Goal: Information Seeking & Learning: Learn about a topic

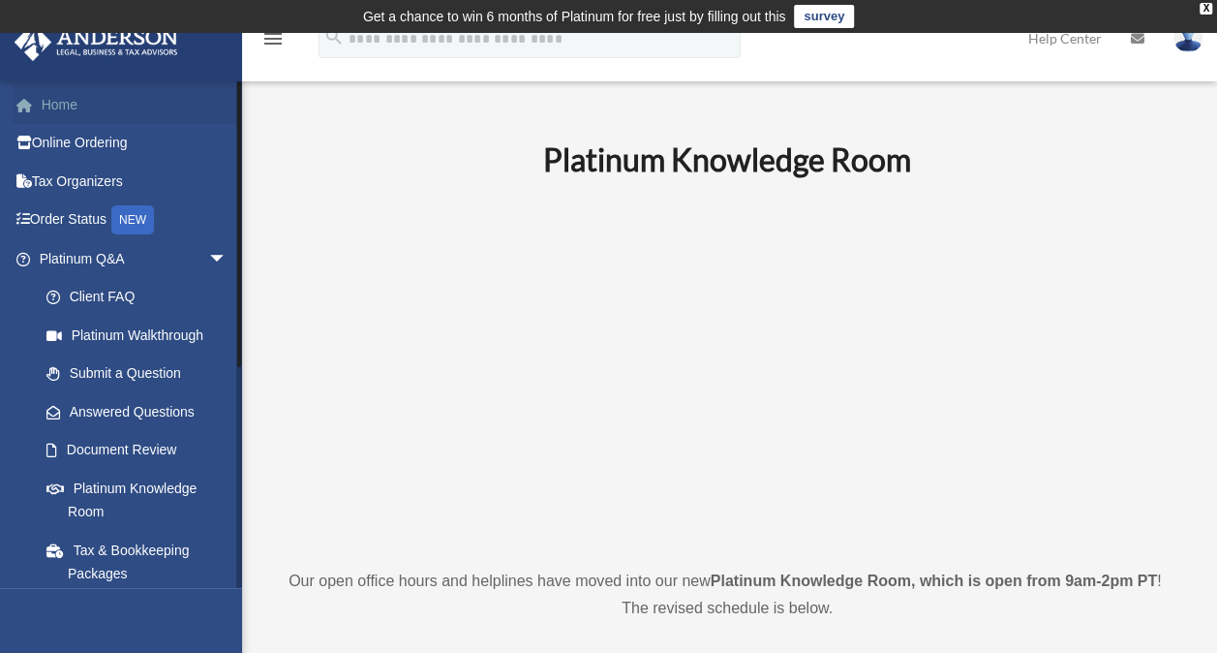
click at [66, 107] on link "Home" at bounding box center [135, 104] width 243 height 39
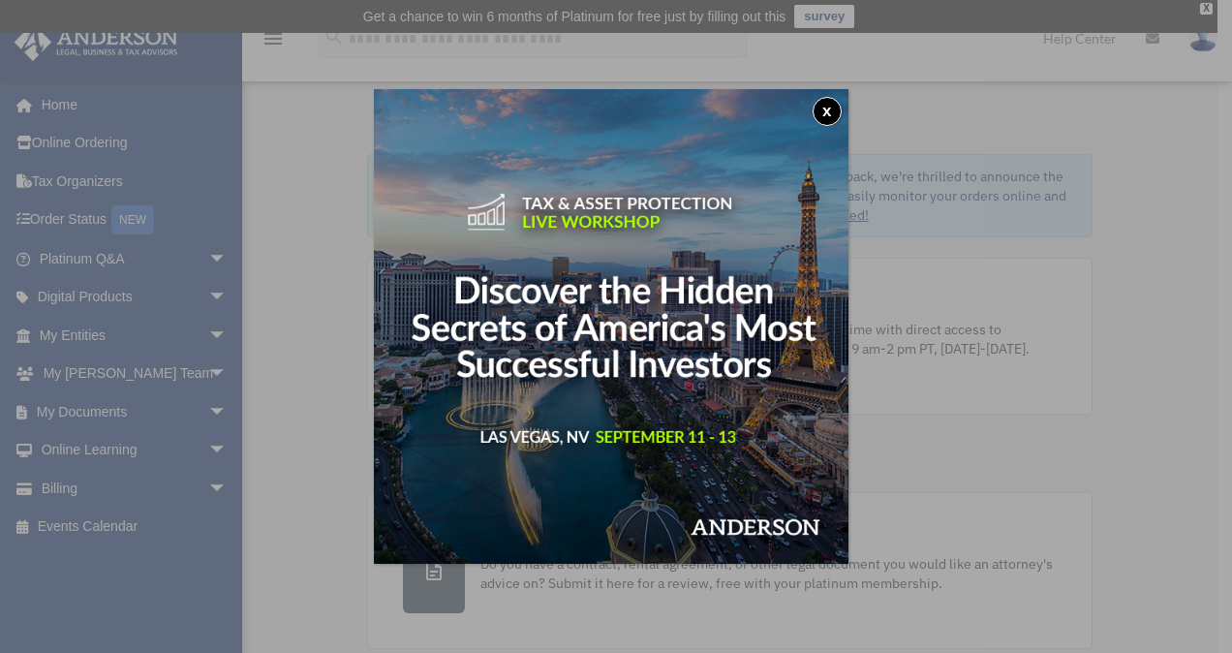
click at [829, 104] on button "x" at bounding box center [826, 111] width 29 height 29
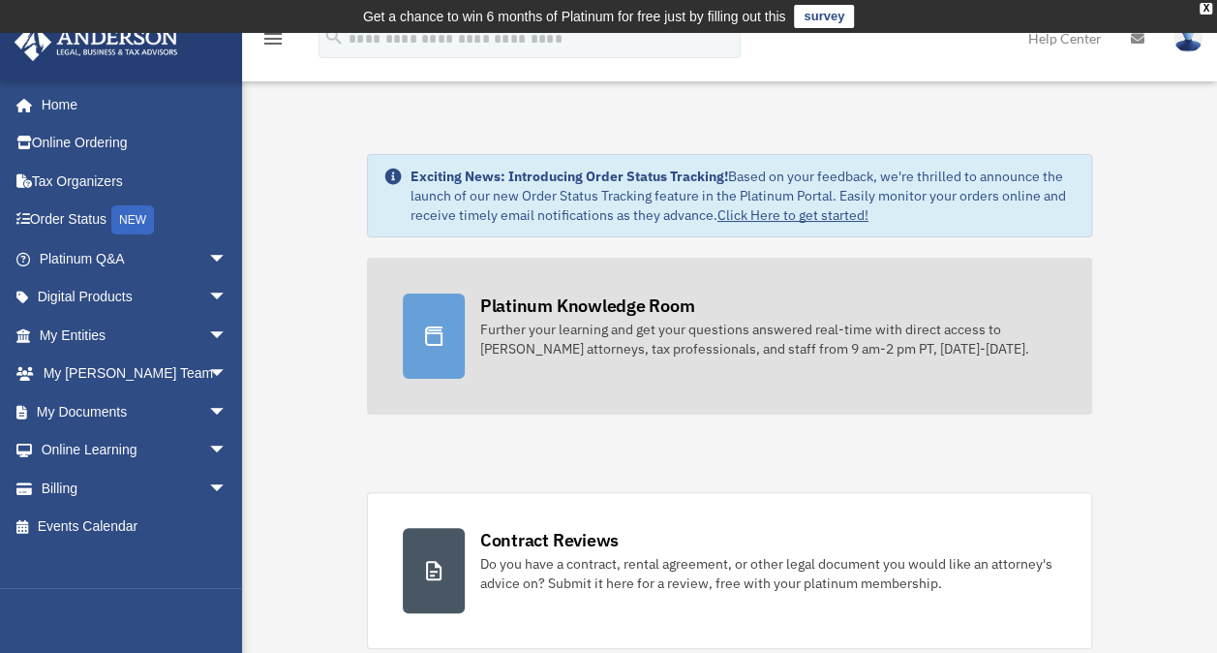
click at [581, 306] on div "Platinum Knowledge Room" at bounding box center [587, 305] width 215 height 24
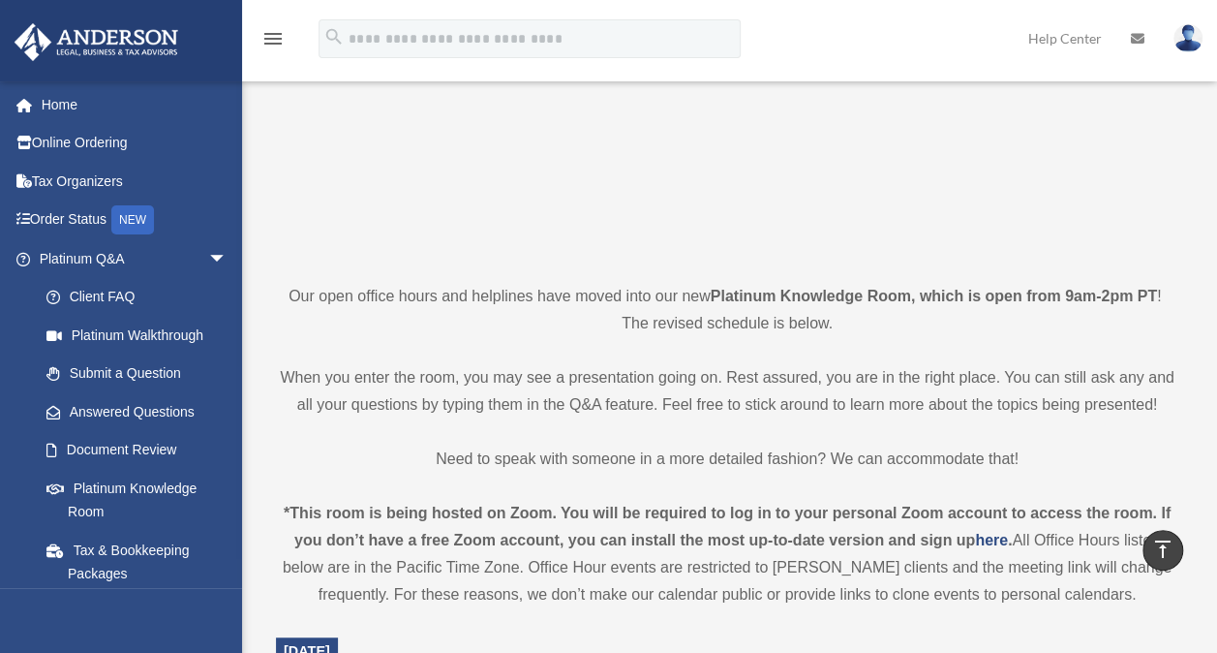
scroll to position [252, 0]
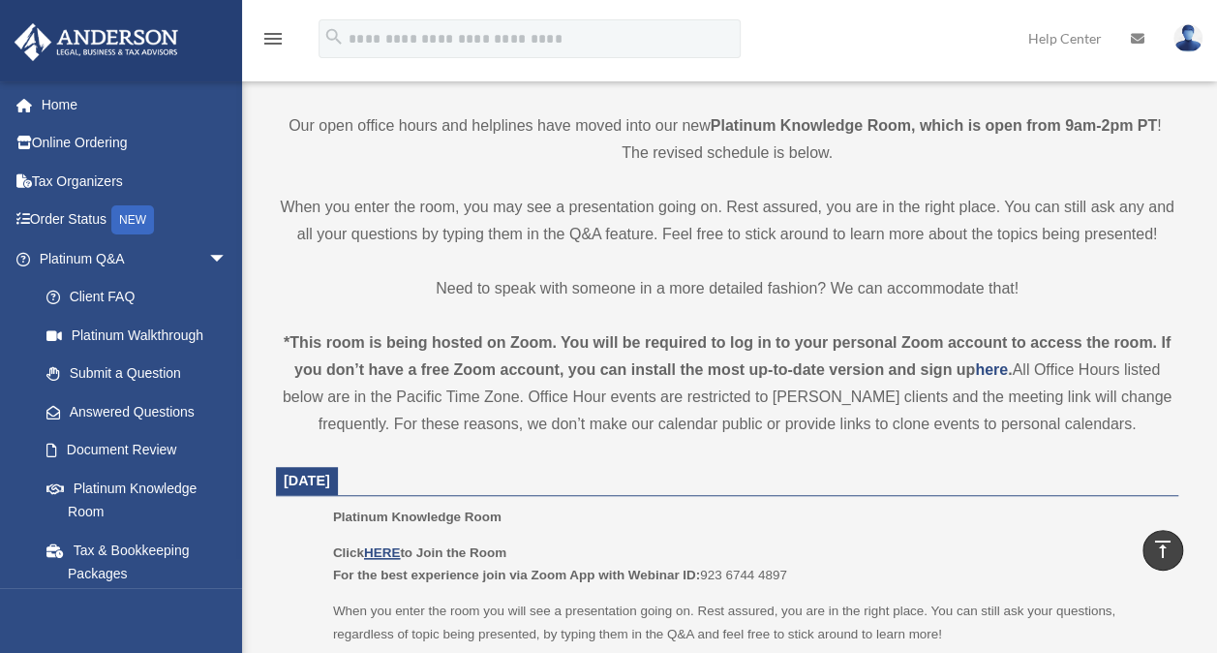
scroll to position [467, 0]
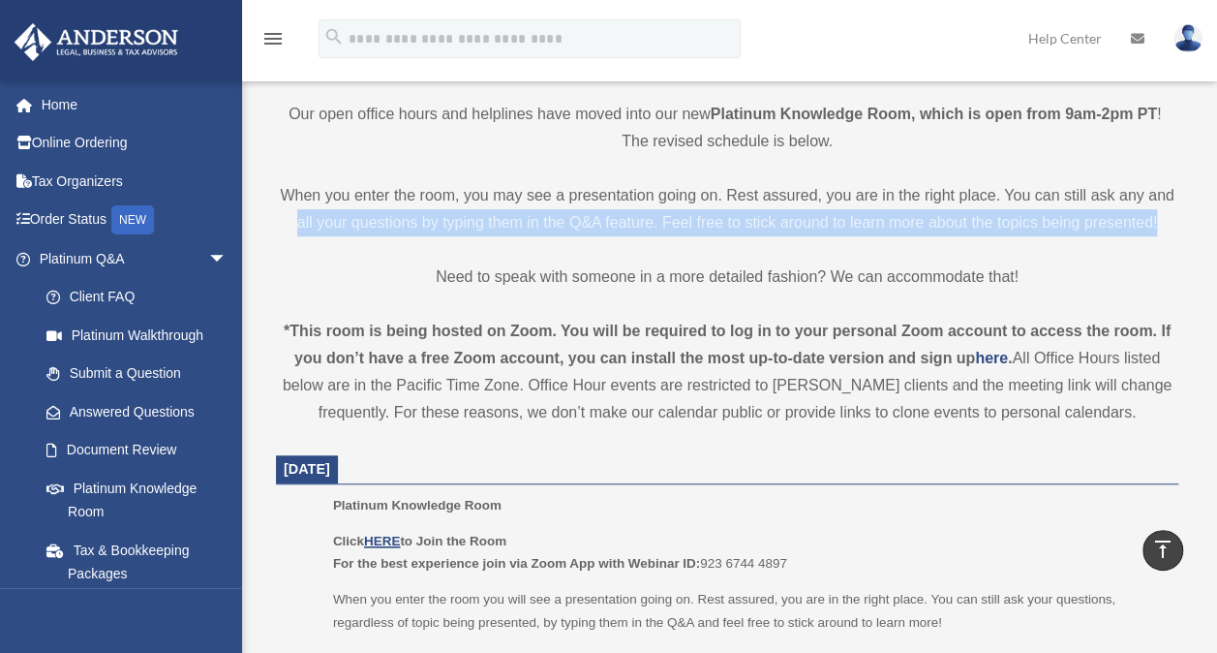
drag, startPoint x: 1193, startPoint y: 192, endPoint x: 1187, endPoint y: 229, distance: 37.3
drag, startPoint x: 1187, startPoint y: 229, endPoint x: 1177, endPoint y: 234, distance: 12.1
click at [1177, 234] on p "When you enter the room, you may see a presentation going on. Rest assured, you…" at bounding box center [727, 209] width 902 height 54
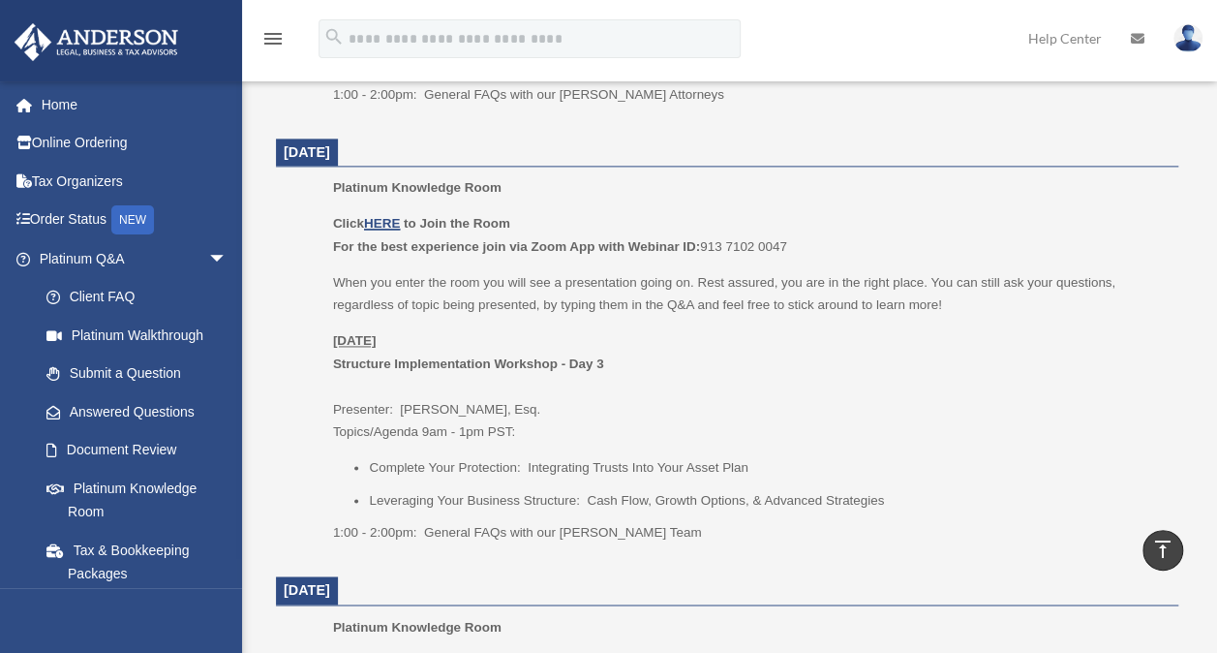
scroll to position [1218, 0]
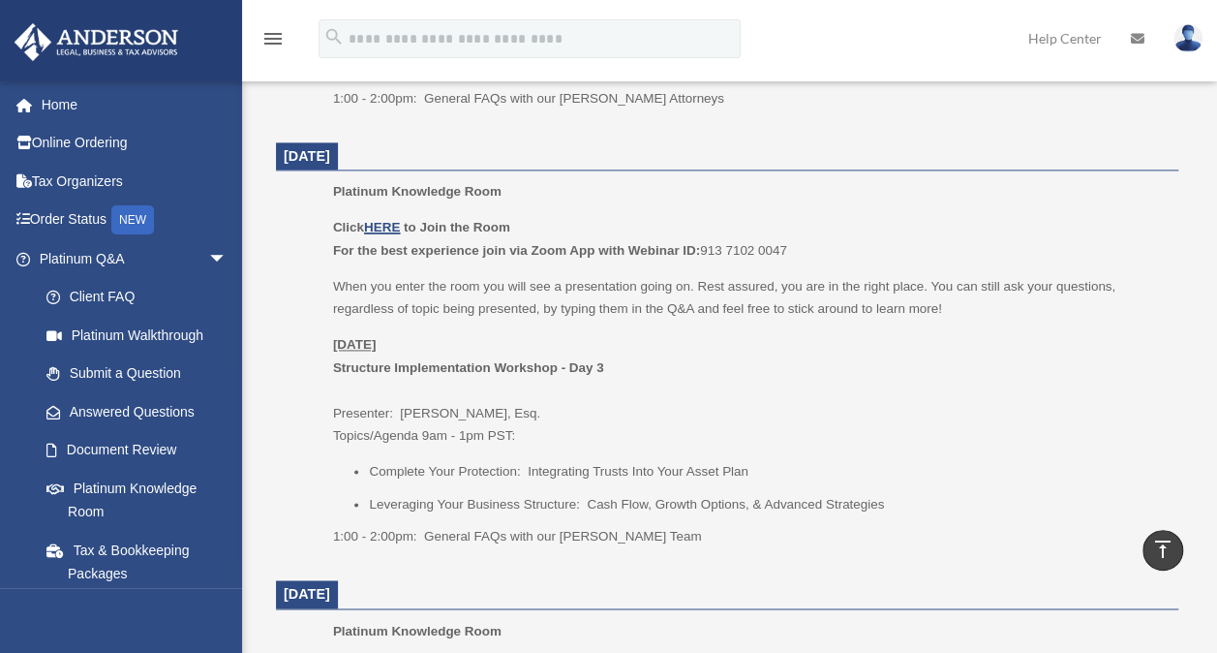
click at [1152, 166] on dt "August 25, 2025" at bounding box center [727, 156] width 902 height 29
click at [1152, 166] on dt "[DATE]" at bounding box center [727, 156] width 902 height 29
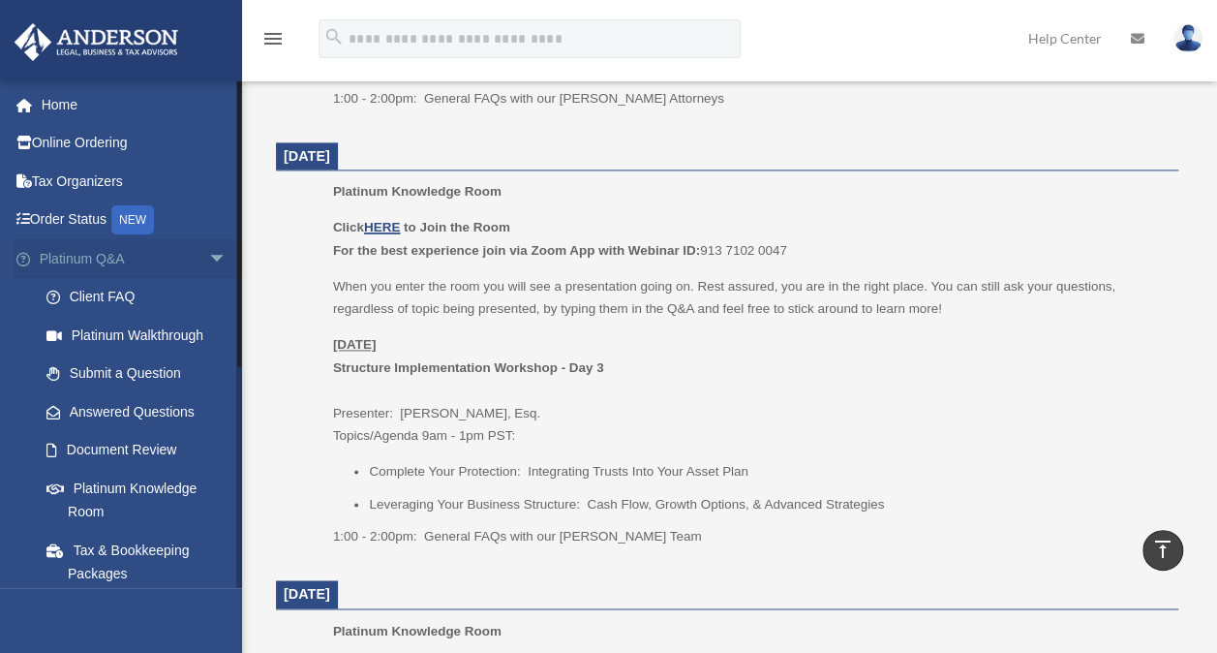
click at [208, 256] on span "arrow_drop_down" at bounding box center [227, 259] width 39 height 40
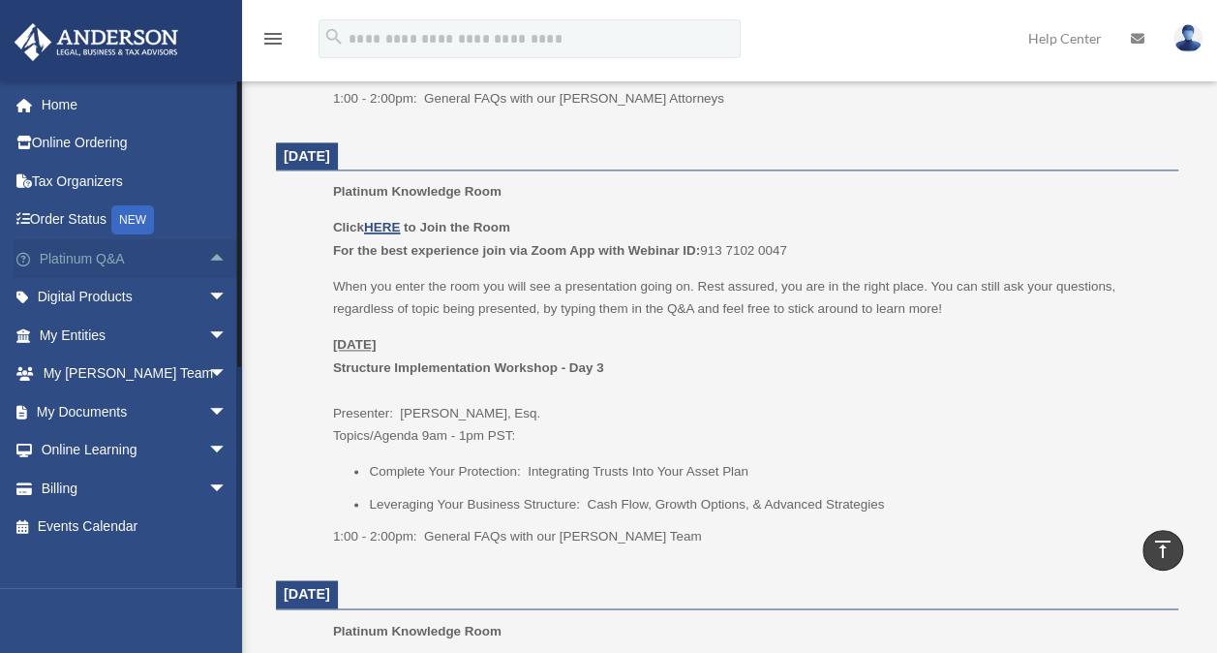
click at [208, 256] on span "arrow_drop_up" at bounding box center [227, 259] width 39 height 40
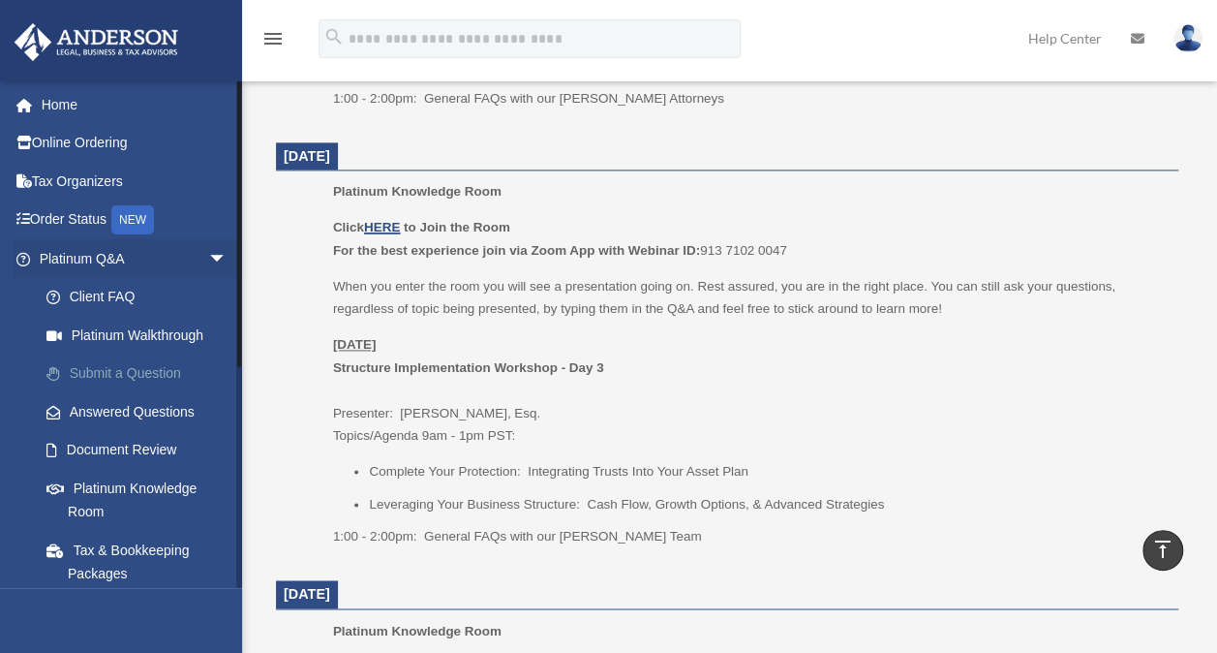
click at [124, 372] on link "Submit a Question" at bounding box center [141, 373] width 229 height 39
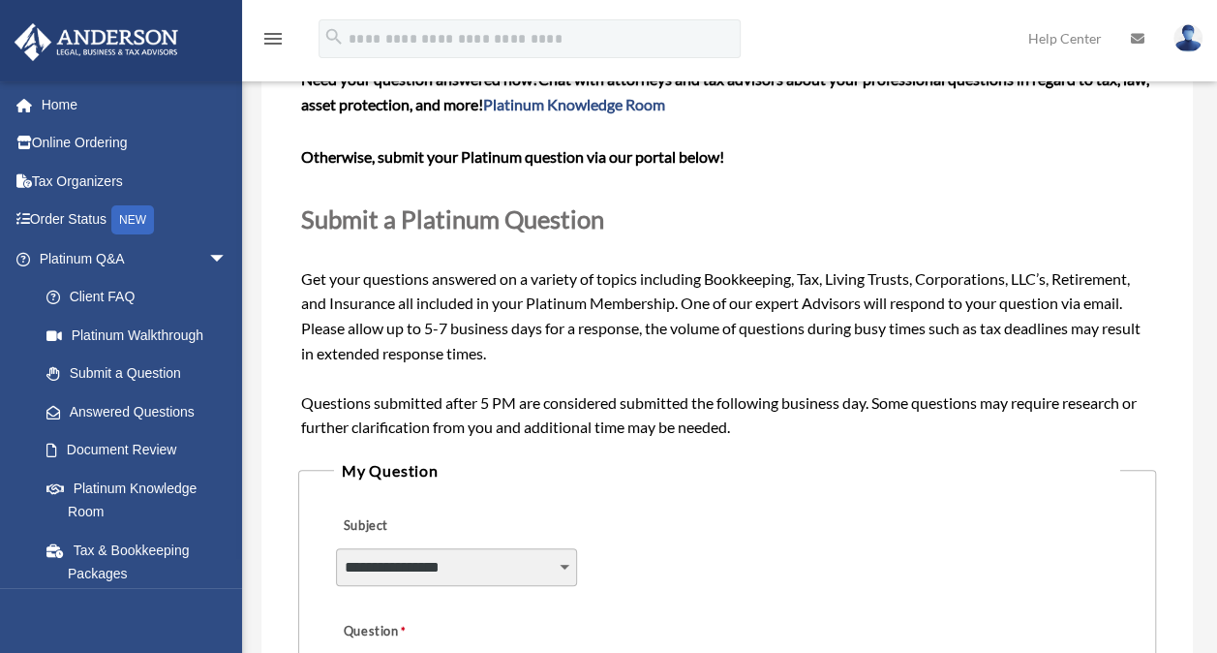
scroll to position [52, 0]
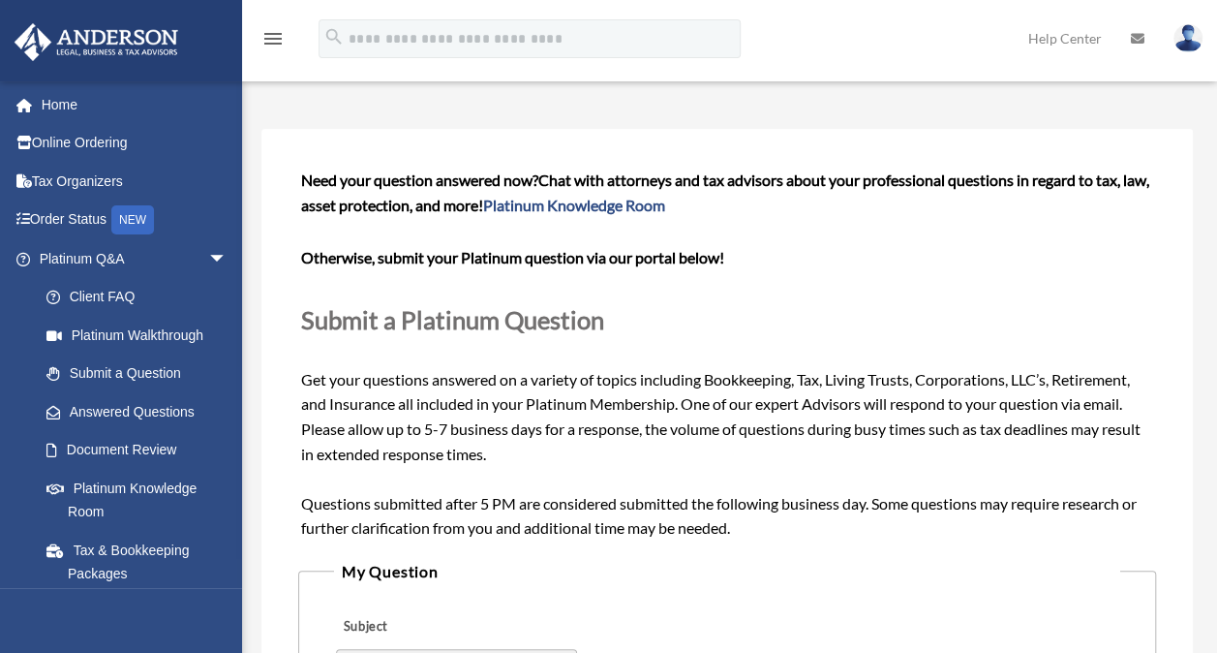
click at [108, 106] on link "Home" at bounding box center [135, 104] width 243 height 39
click at [161, 102] on link "Home" at bounding box center [135, 104] width 243 height 39
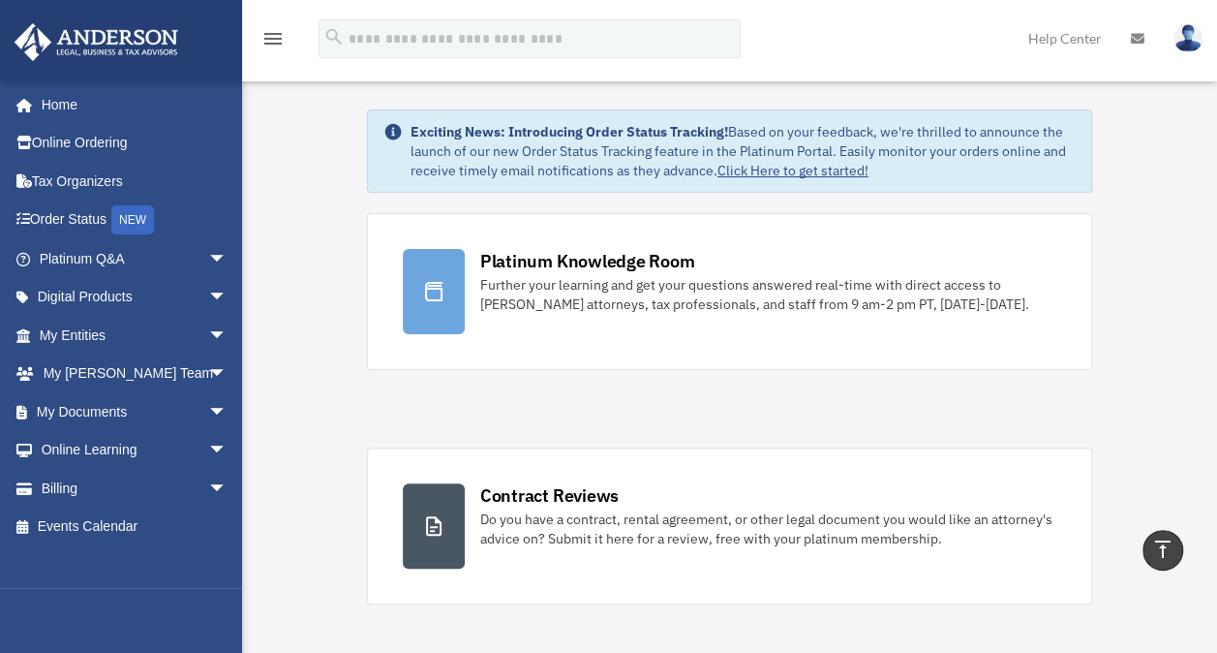
scroll to position [9, 0]
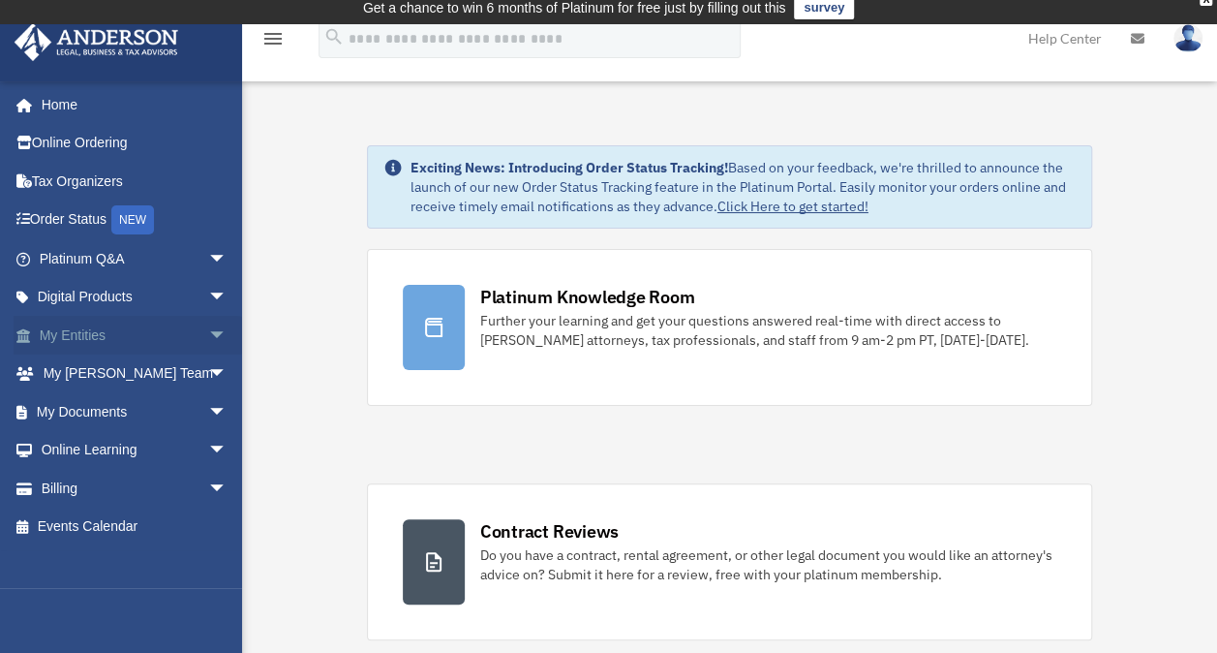
click at [208, 341] on span "arrow_drop_down" at bounding box center [227, 336] width 39 height 40
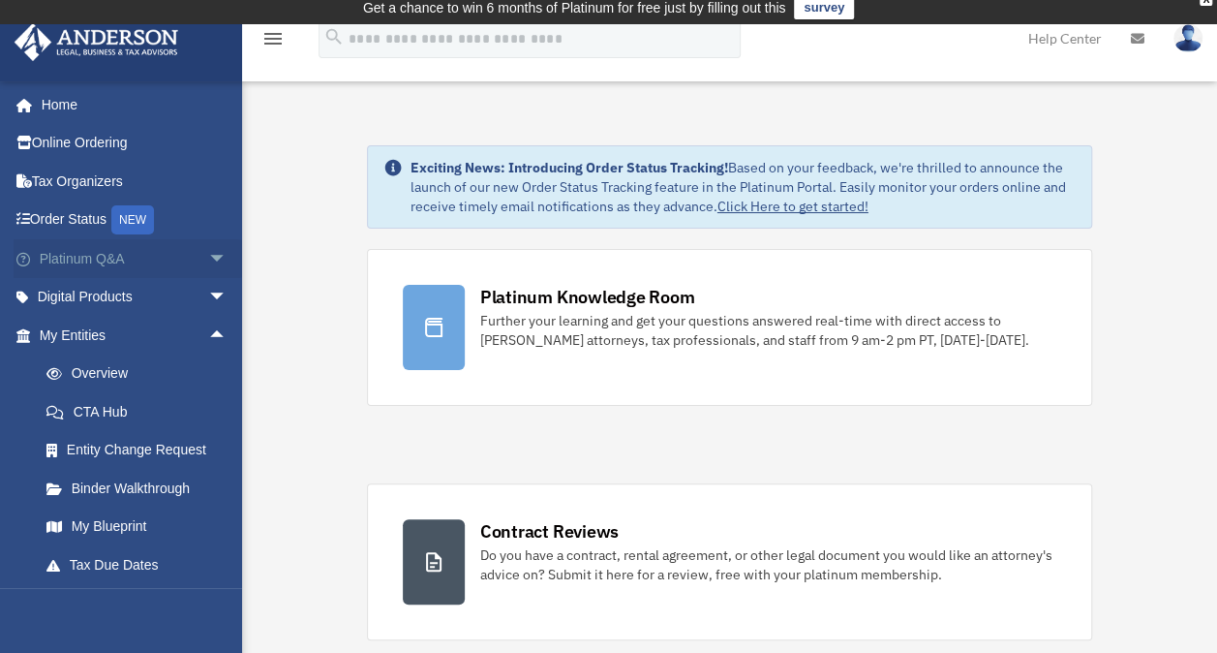
click at [209, 255] on span "arrow_drop_down" at bounding box center [227, 259] width 39 height 40
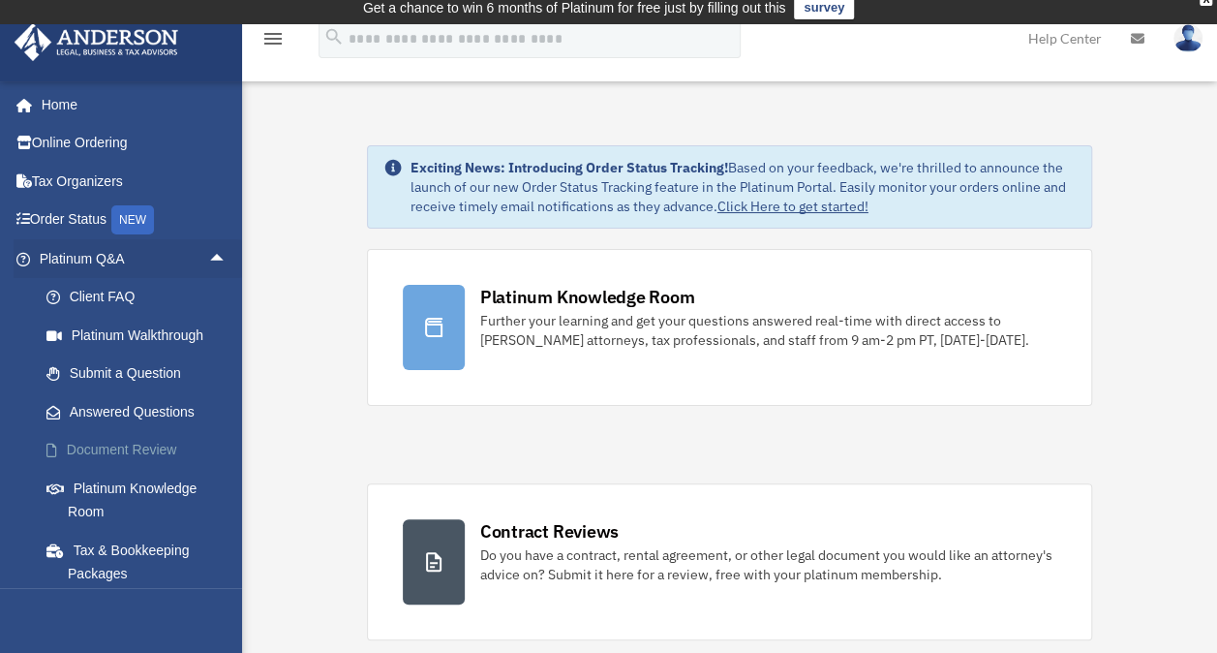
click at [134, 444] on link "Document Review" at bounding box center [141, 450] width 229 height 39
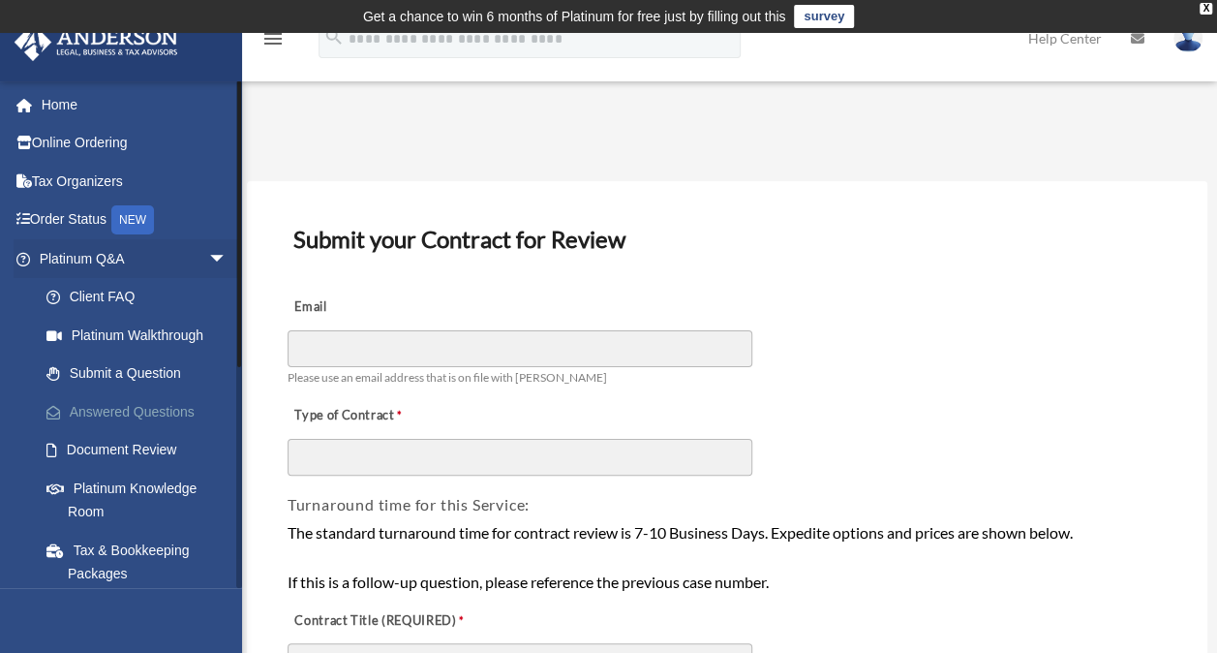
click at [156, 405] on link "Answered Questions" at bounding box center [141, 411] width 229 height 39
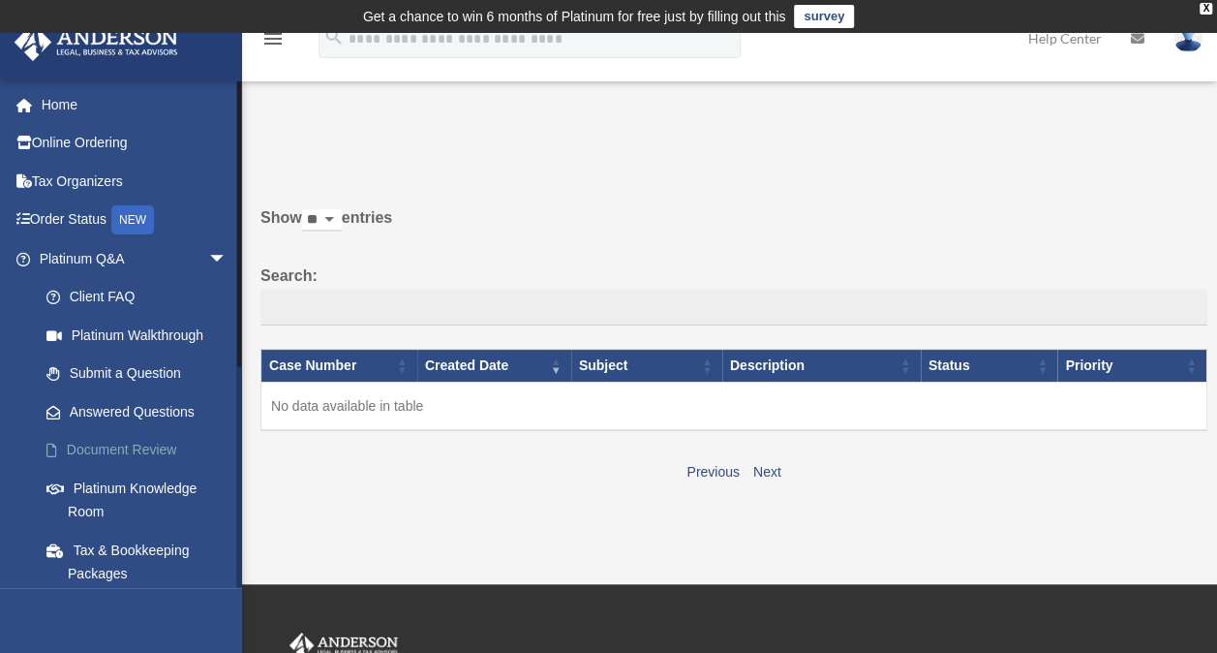
click at [141, 436] on link "Document Review" at bounding box center [141, 450] width 229 height 39
click at [138, 443] on link "Document Review" at bounding box center [141, 450] width 229 height 39
click at [145, 411] on link "Answered Questions" at bounding box center [141, 411] width 229 height 39
click at [107, 96] on link "Home" at bounding box center [135, 104] width 243 height 39
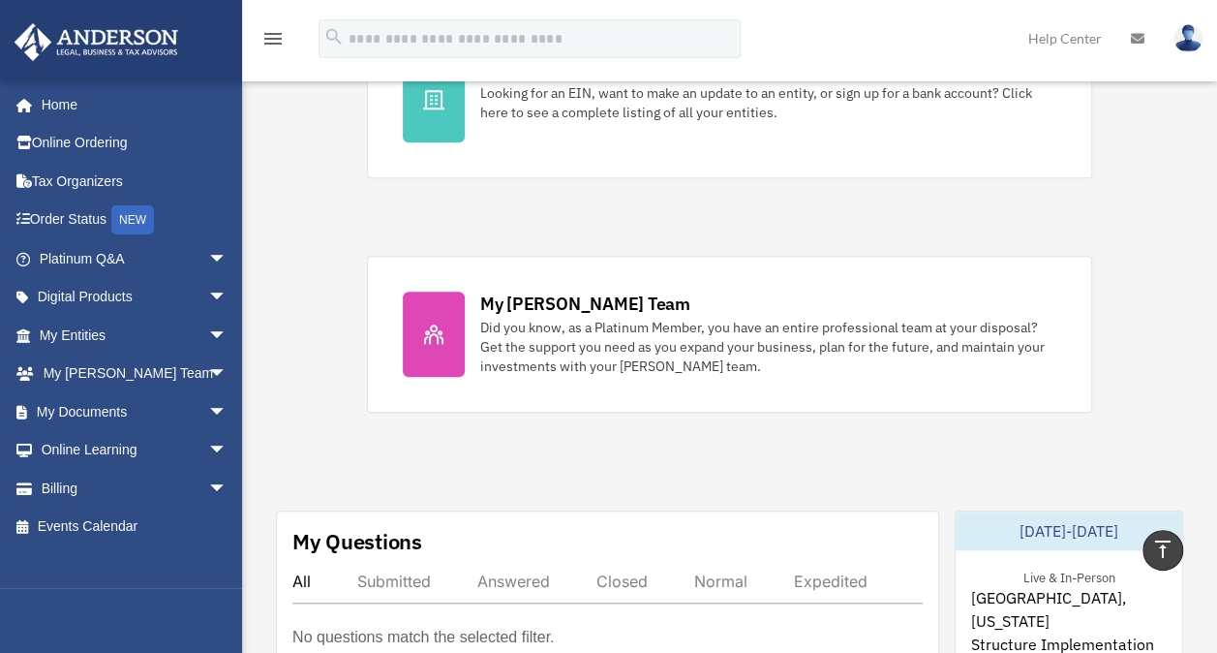
scroll to position [554, 0]
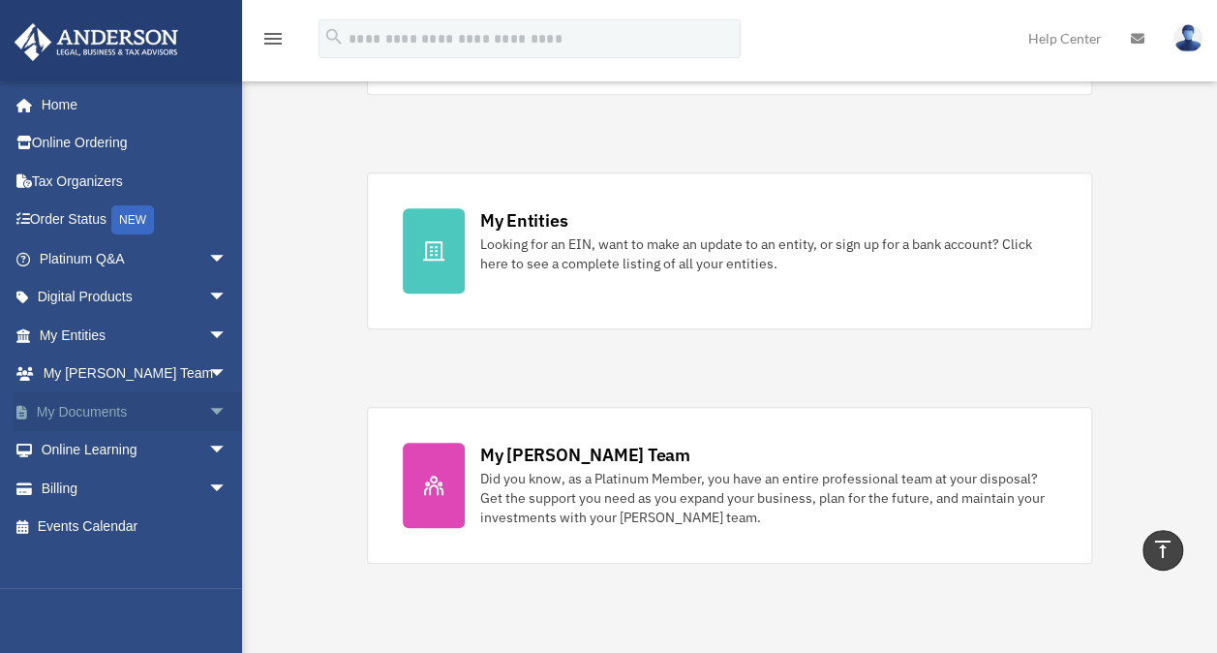
click at [208, 408] on span "arrow_drop_down" at bounding box center [227, 412] width 39 height 40
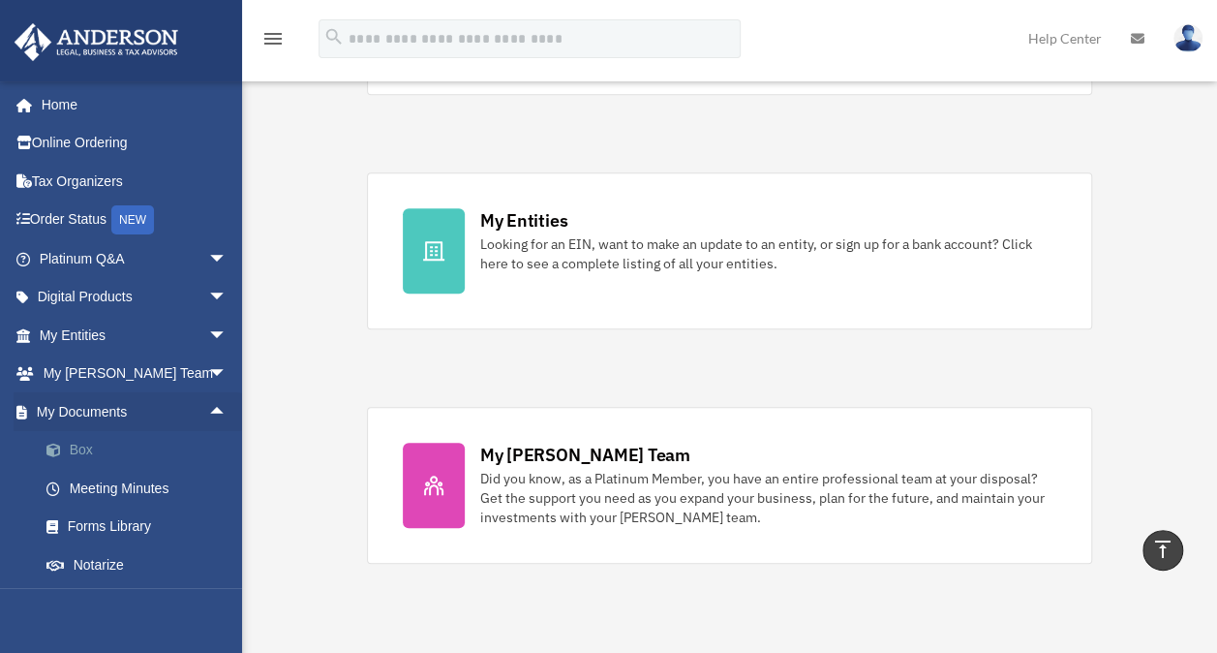
click at [103, 453] on link "Box" at bounding box center [141, 450] width 229 height 39
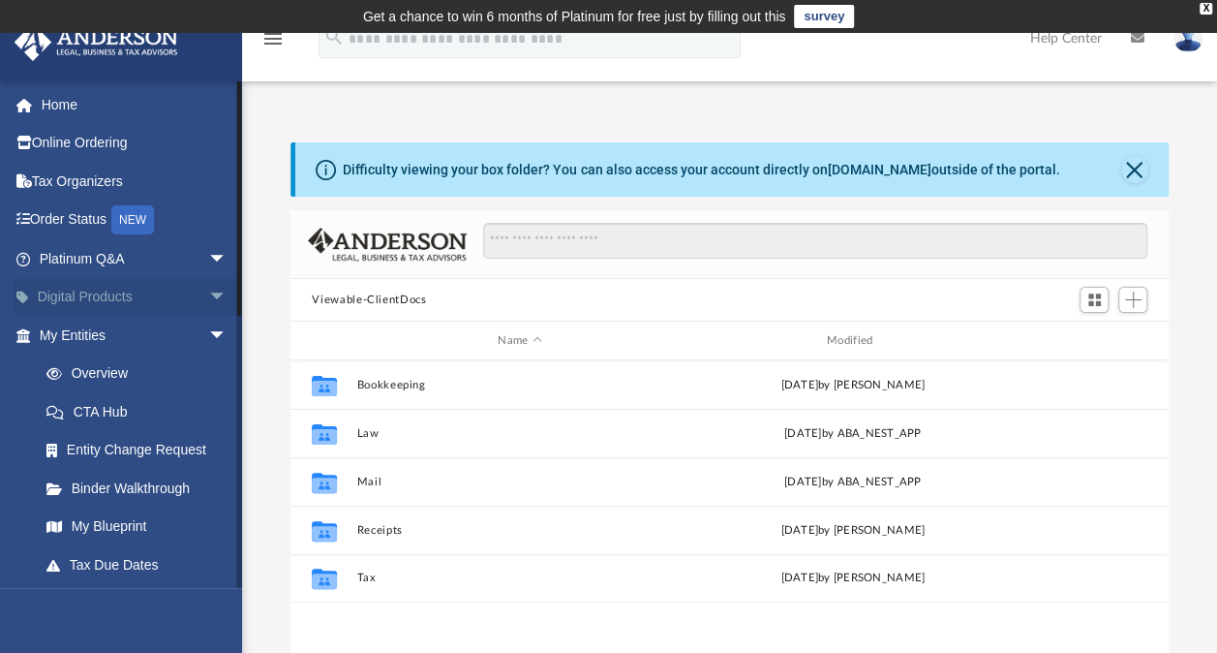
scroll to position [425, 862]
click at [208, 296] on span "arrow_drop_down" at bounding box center [227, 298] width 39 height 40
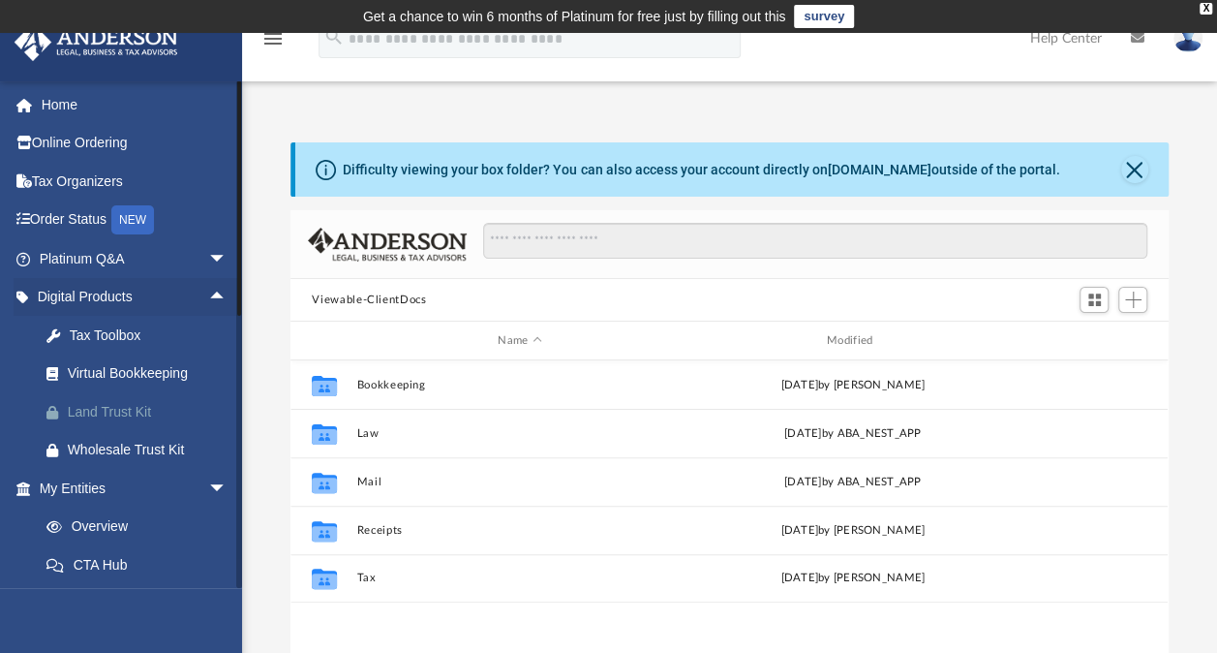
click at [115, 403] on div "Land Trust Kit" at bounding box center [150, 412] width 165 height 24
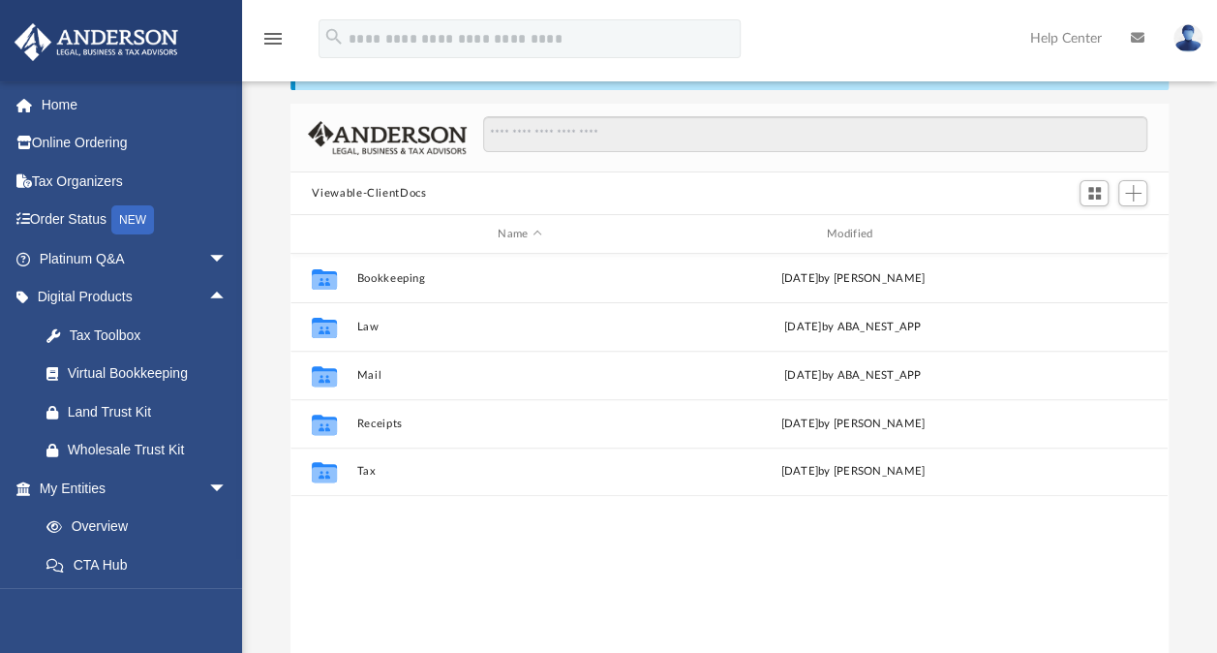
scroll to position [102, 0]
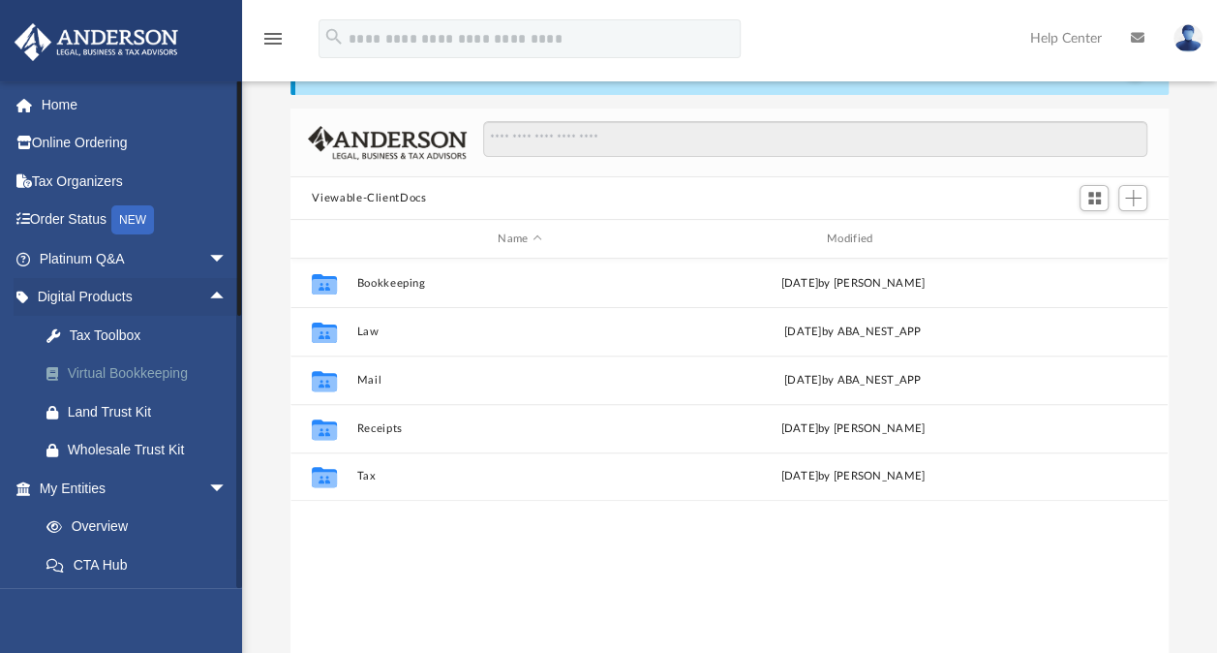
click at [138, 380] on div "Virtual Bookkeeping" at bounding box center [150, 373] width 165 height 24
click at [136, 379] on div "Virtual Bookkeeping" at bounding box center [150, 373] width 165 height 24
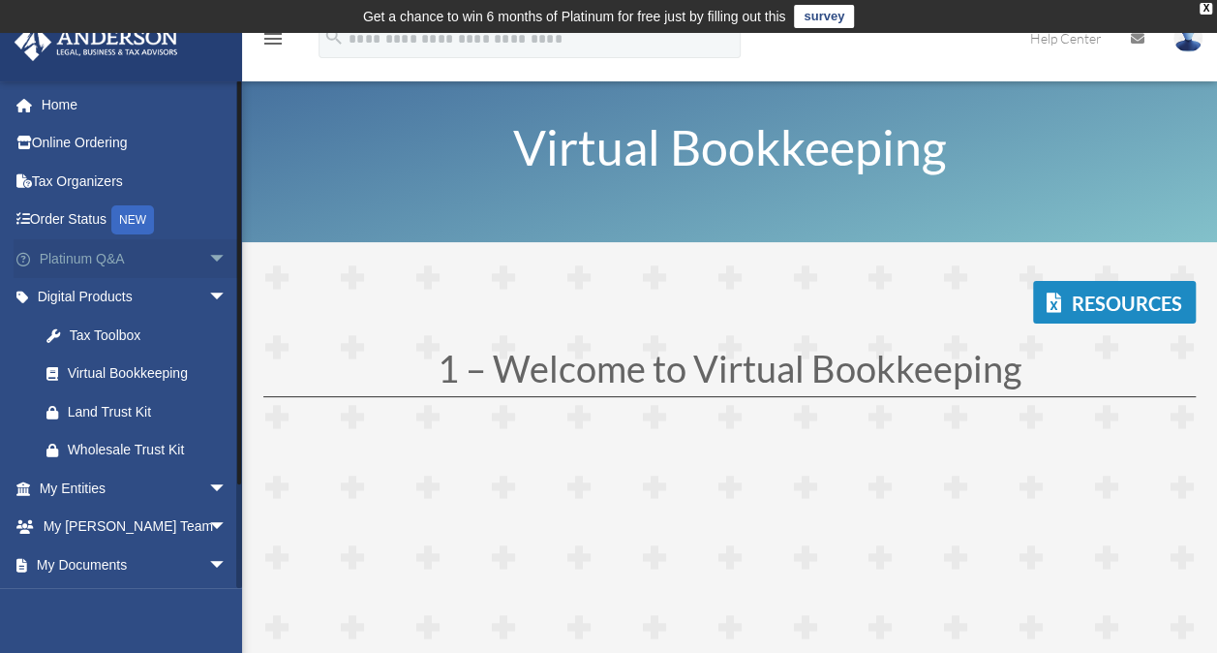
click at [208, 253] on span "arrow_drop_down" at bounding box center [227, 259] width 39 height 40
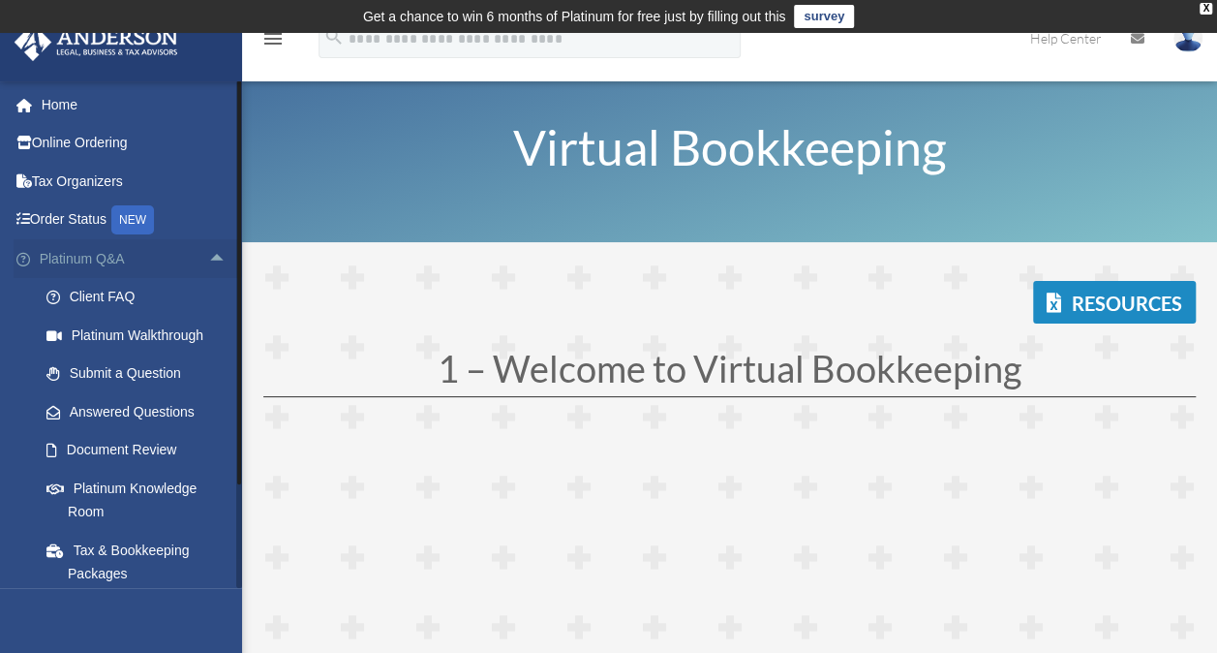
click at [208, 259] on span "arrow_drop_up" at bounding box center [227, 259] width 39 height 40
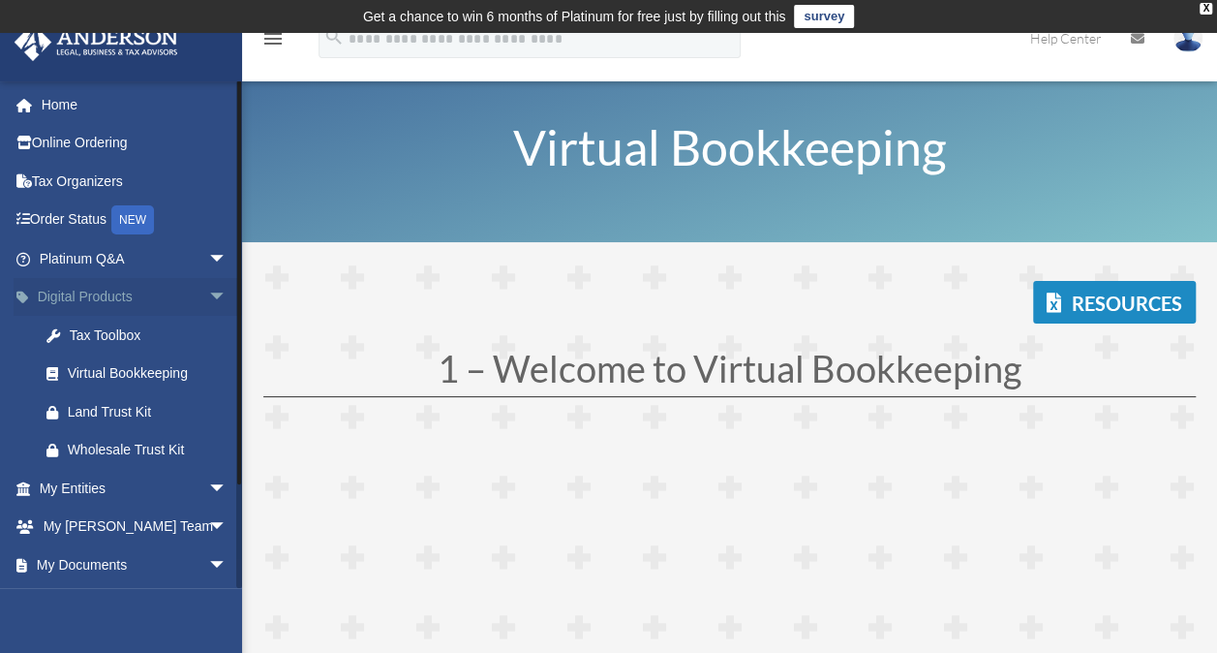
click at [208, 300] on span "arrow_drop_down" at bounding box center [227, 298] width 39 height 40
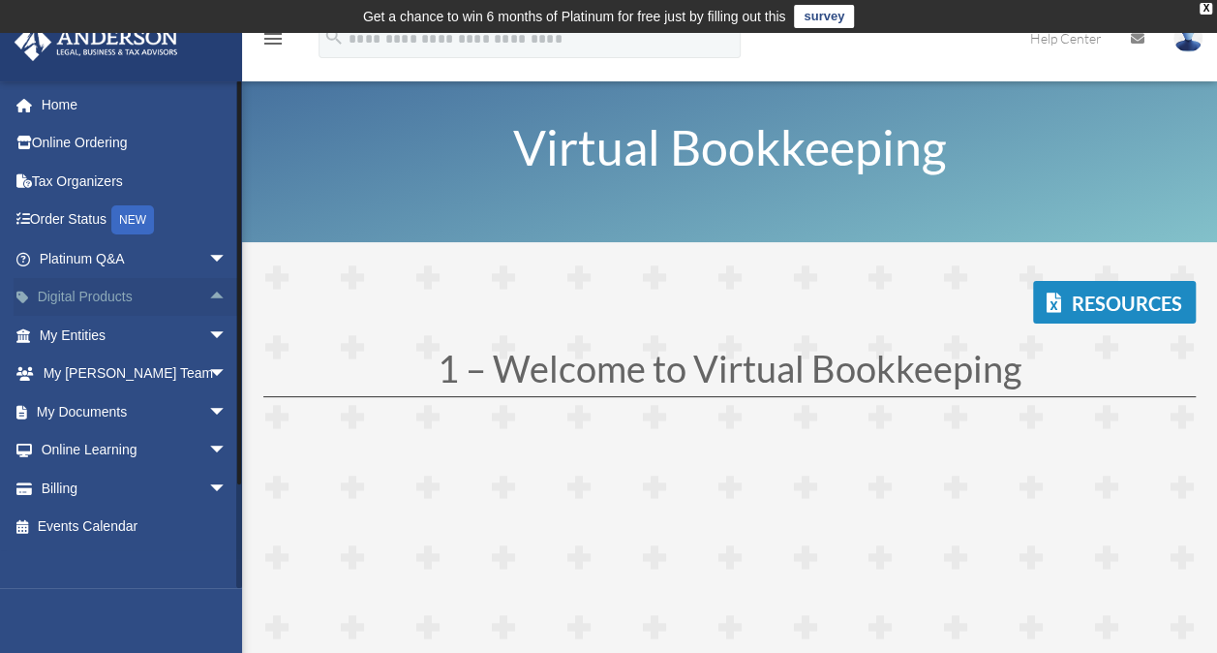
click at [208, 300] on span "arrow_drop_up" at bounding box center [227, 298] width 39 height 40
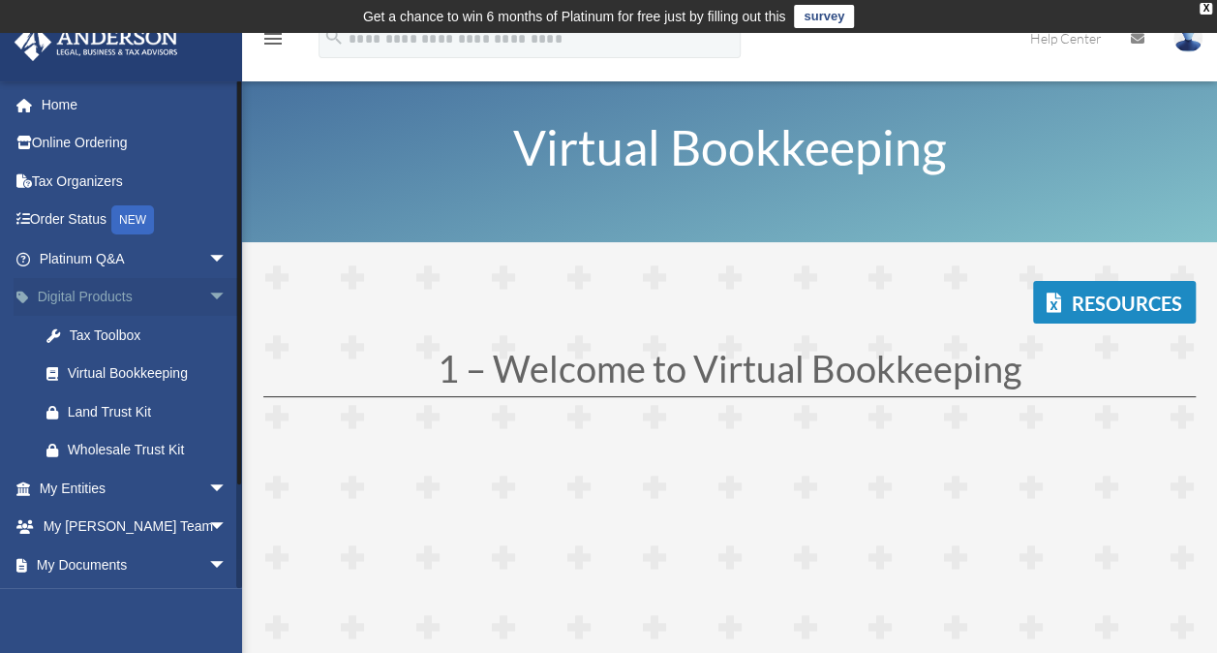
click at [208, 308] on span "arrow_drop_down" at bounding box center [227, 298] width 39 height 40
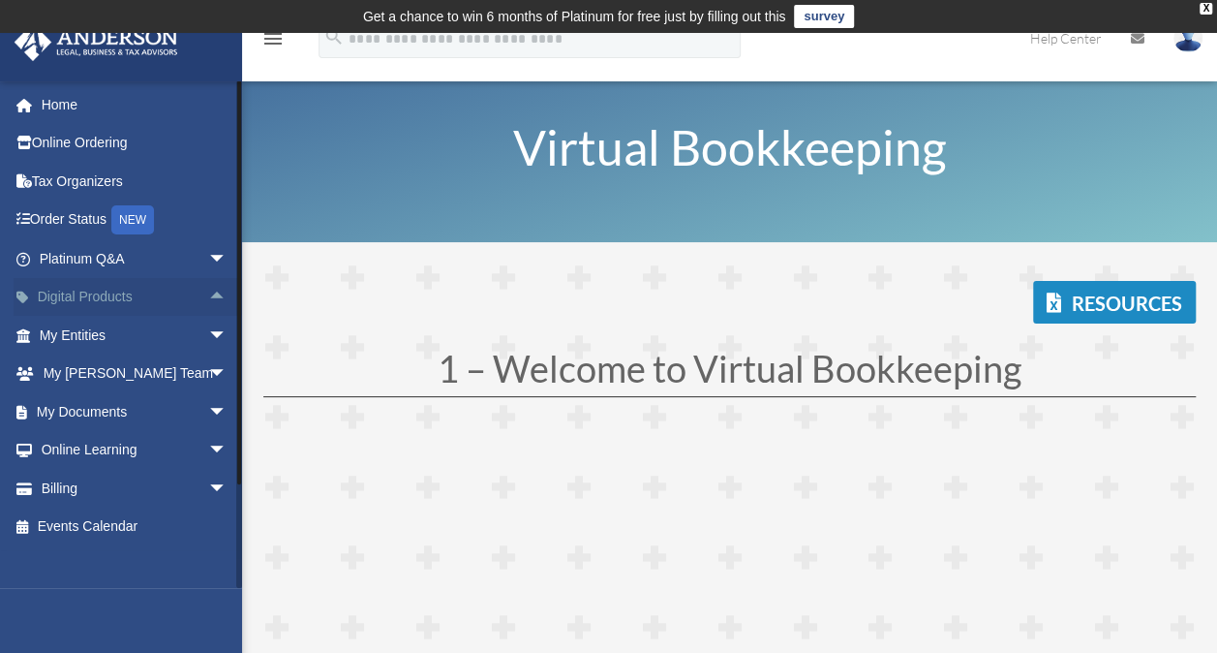
click at [208, 305] on span "arrow_drop_up" at bounding box center [227, 298] width 39 height 40
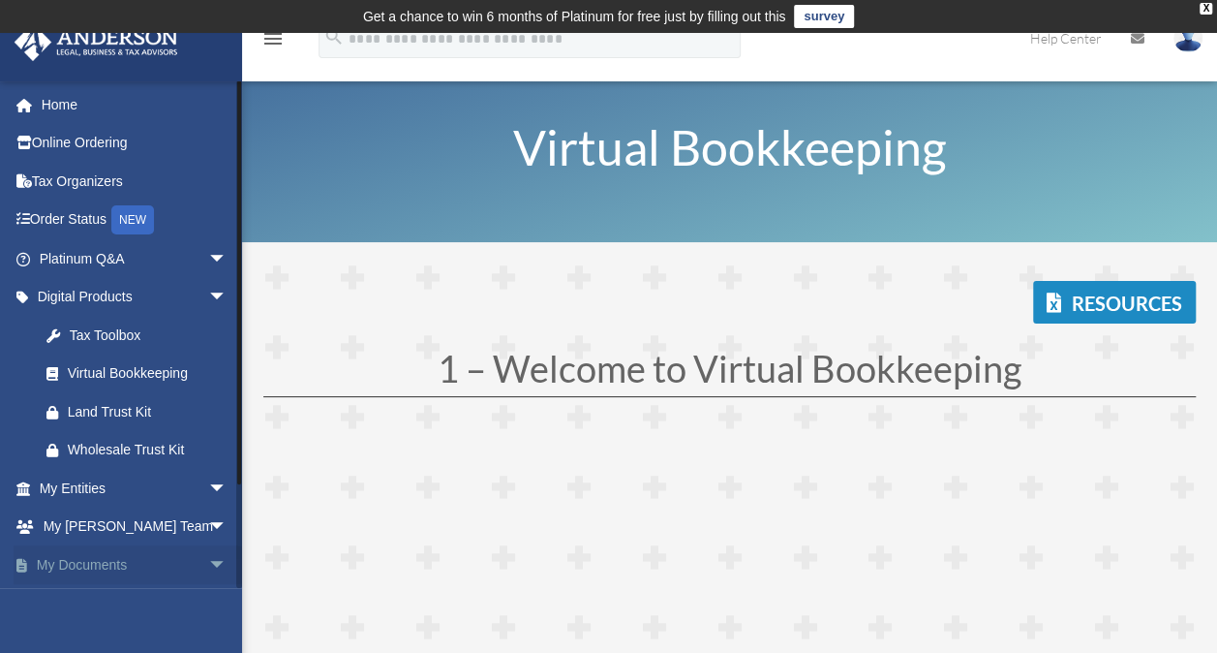
click at [208, 561] on span "arrow_drop_down" at bounding box center [227, 565] width 39 height 40
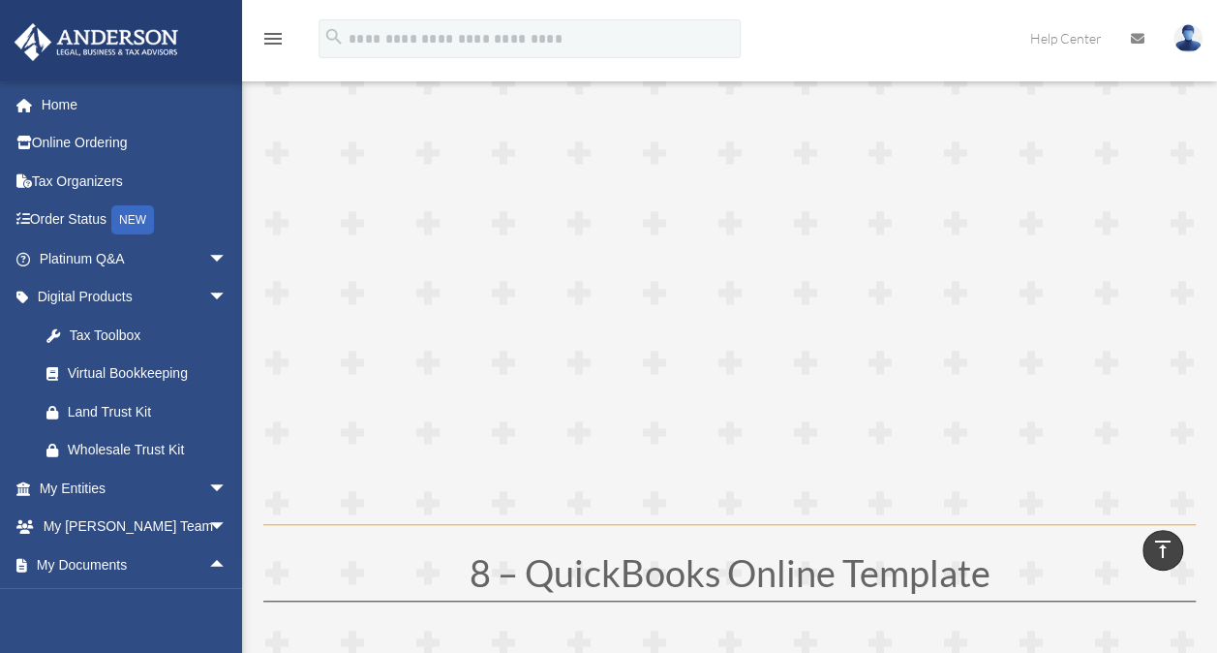
scroll to position [4239, 0]
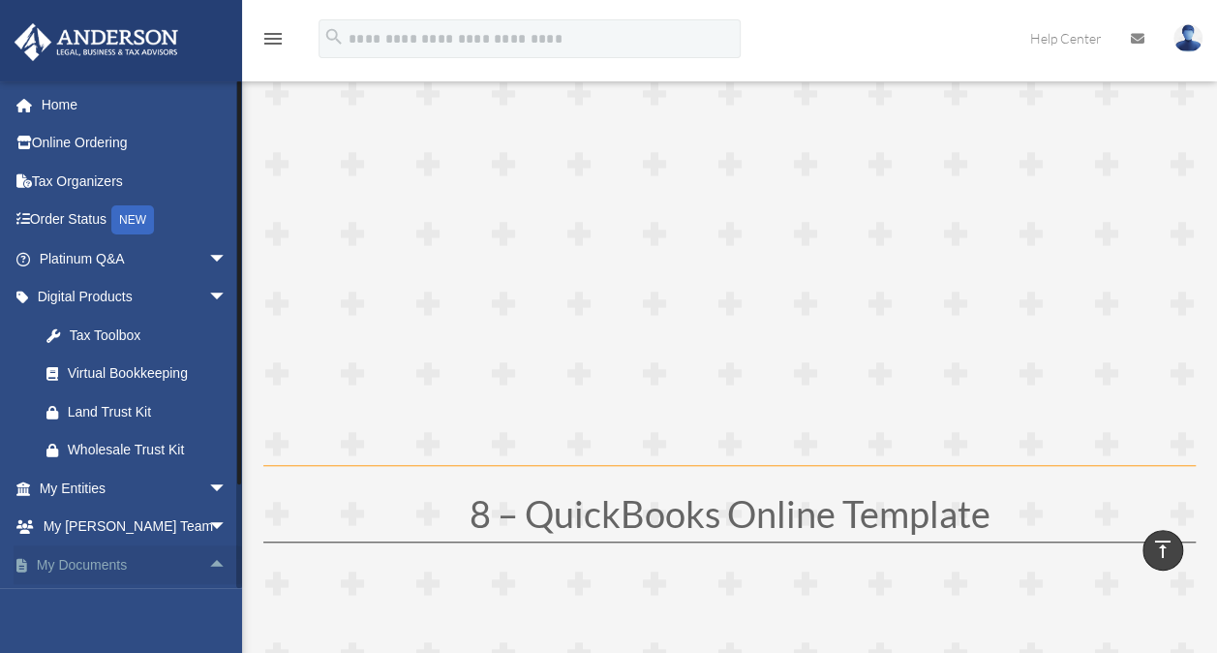
click at [208, 571] on span "arrow_drop_up" at bounding box center [227, 565] width 39 height 40
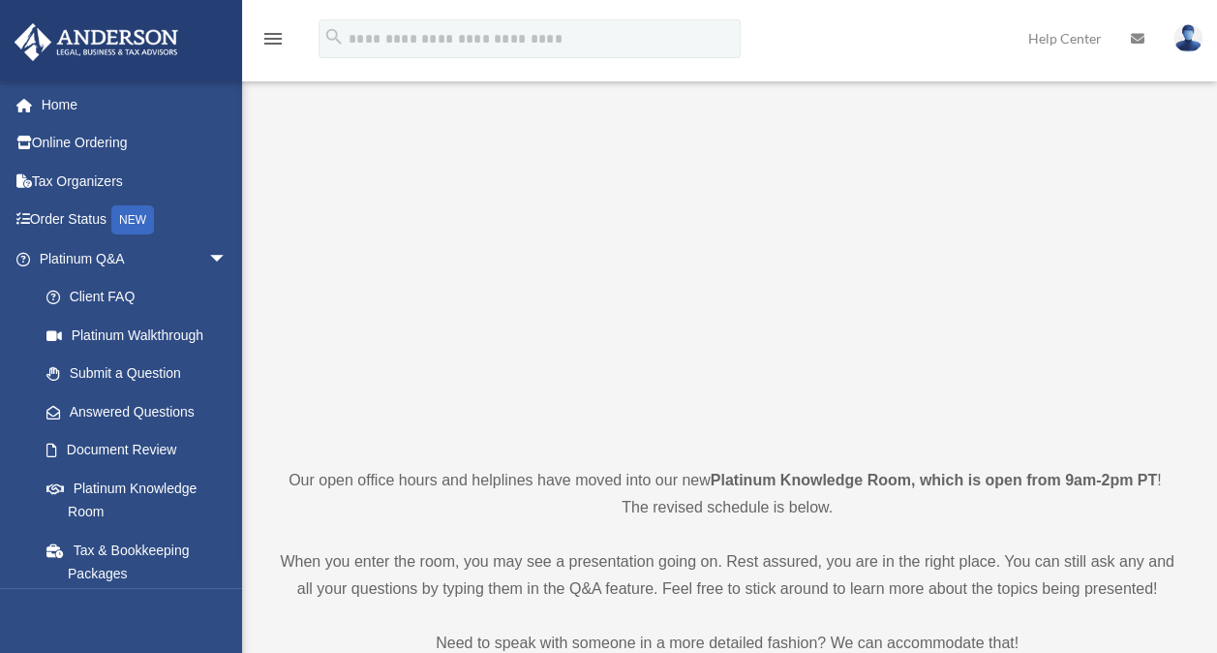
scroll to position [103, 0]
drag, startPoint x: 1228, startPoint y: 52, endPoint x: 318, endPoint y: 128, distance: 913.4
click at [318, 128] on p at bounding box center [727, 270] width 902 height 336
drag, startPoint x: 1221, startPoint y: 107, endPoint x: 1207, endPoint y: 201, distance: 96.0
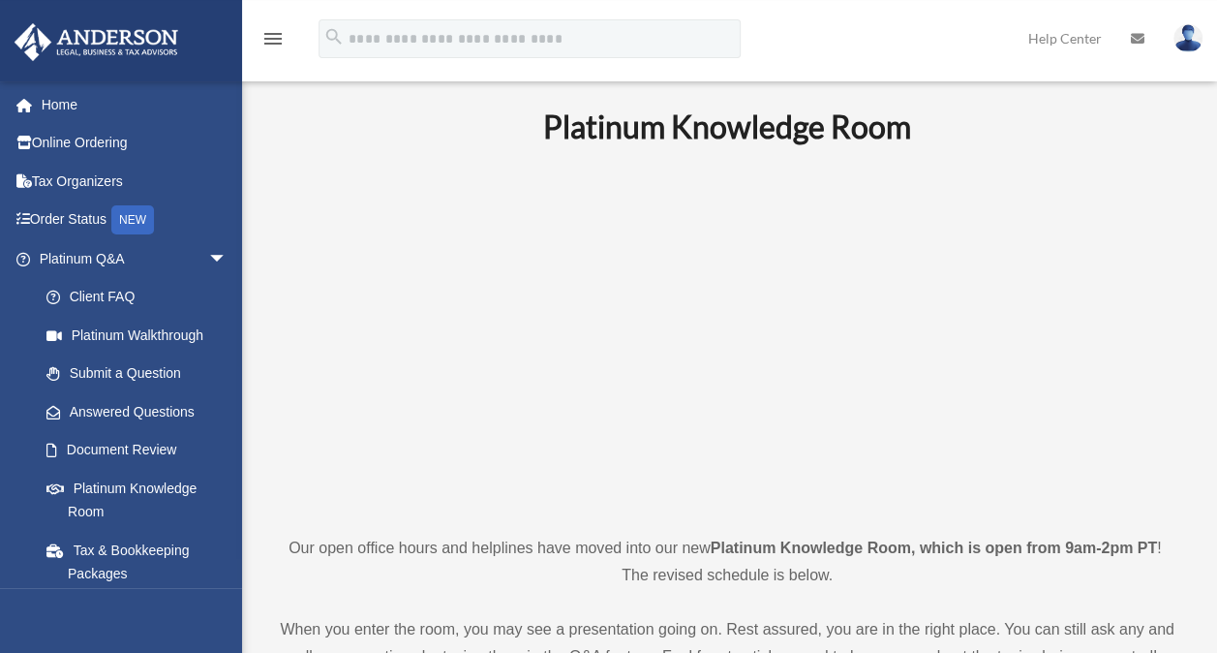
scroll to position [0, 0]
